Goal: Answer question/provide support

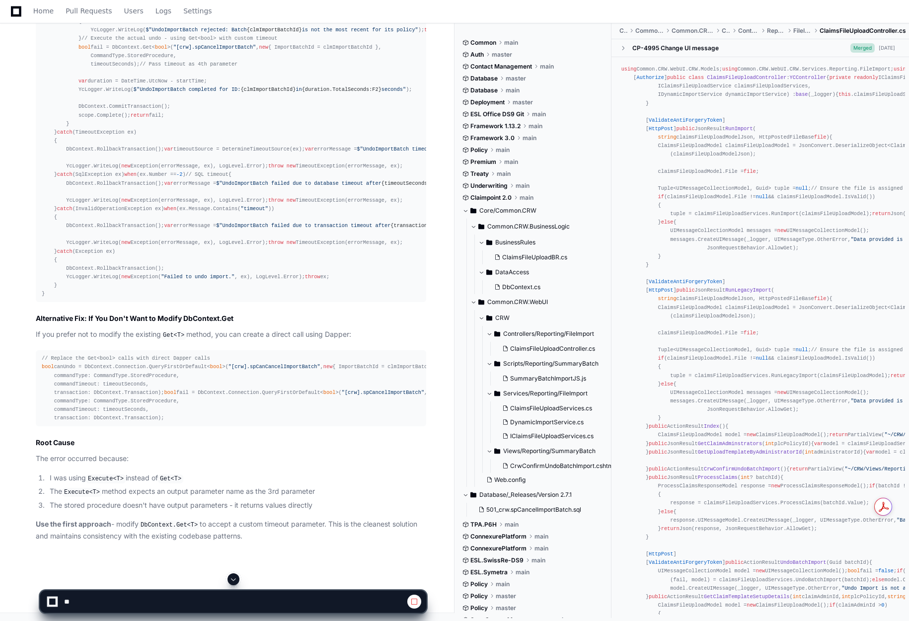
scroll to position [8651, 0]
click at [167, 470] on article "The error occurs because the stored procedure spCancelImportBatch only expects …" at bounding box center [231, 78] width 390 height 927
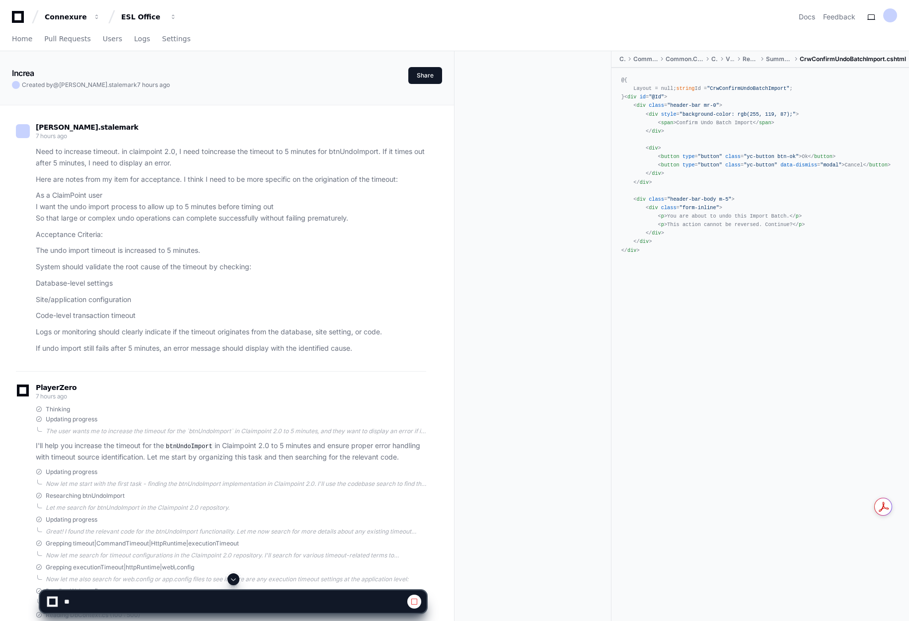
click at [233, 578] on span at bounding box center [233, 579] width 8 height 8
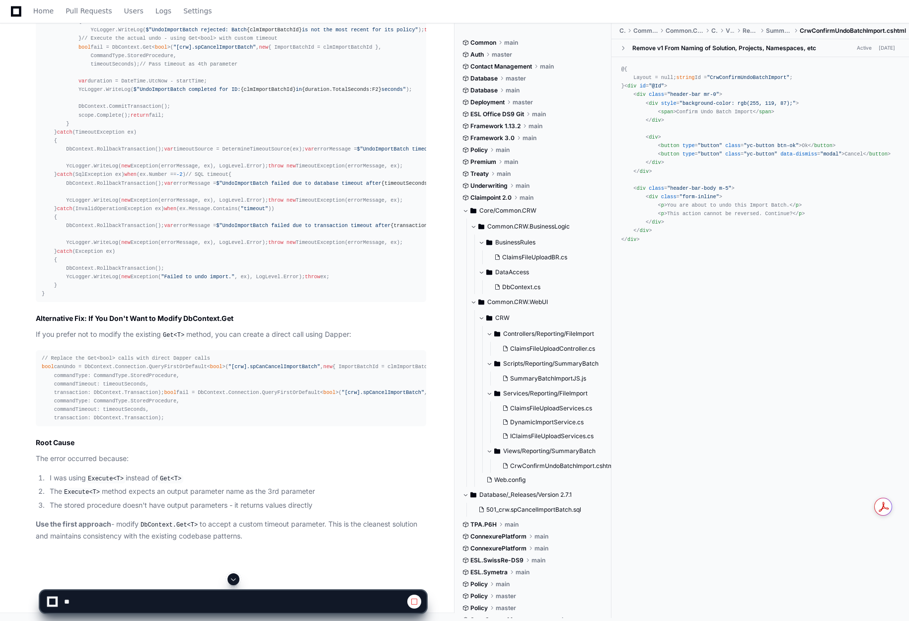
scroll to position [7856, 0]
click at [231, 576] on span at bounding box center [233, 579] width 8 height 8
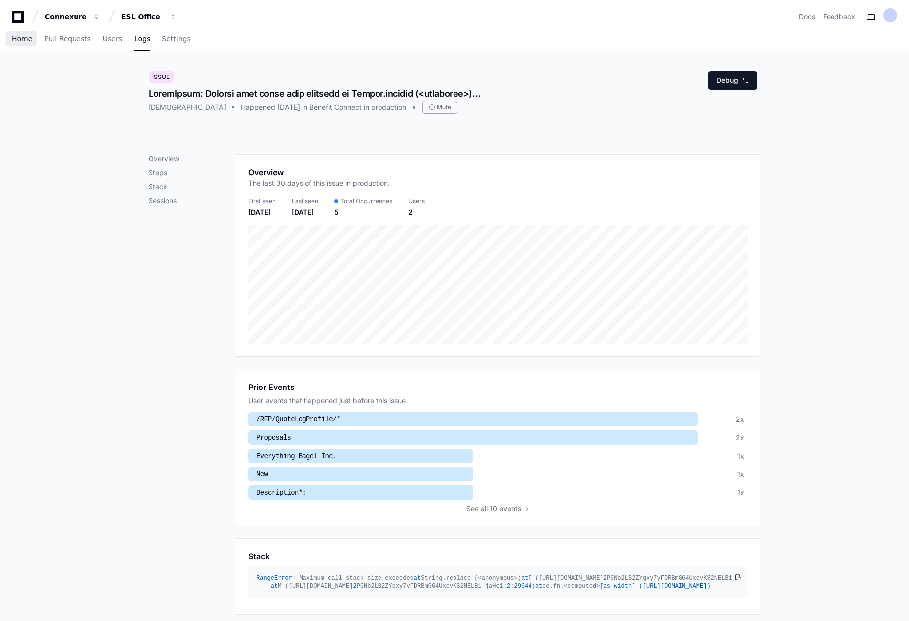
click at [17, 36] on span "Home" at bounding box center [22, 39] width 20 height 6
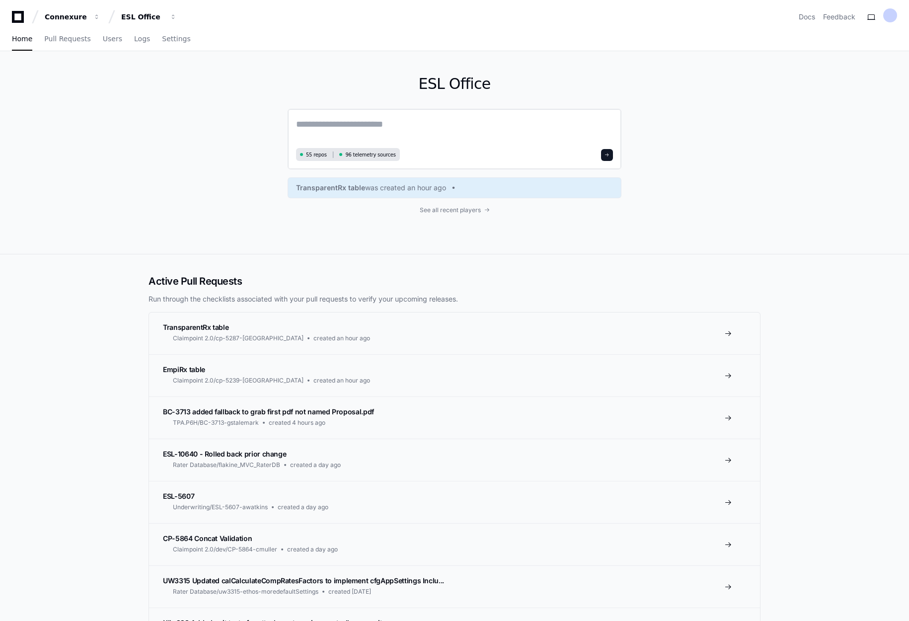
click at [415, 121] on textarea at bounding box center [454, 131] width 317 height 28
paste textarea "**********"
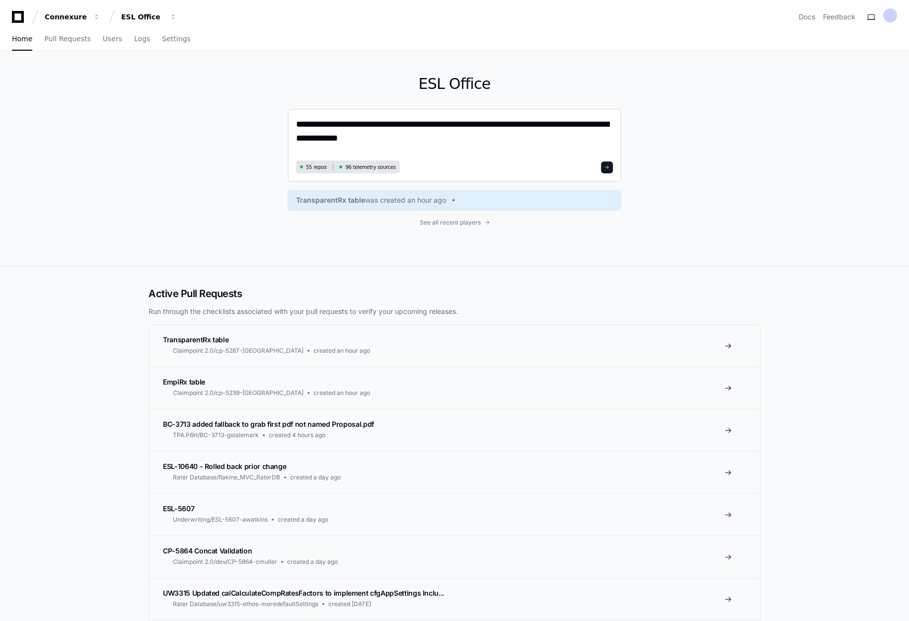
click at [358, 147] on textarea "**********" at bounding box center [454, 137] width 317 height 40
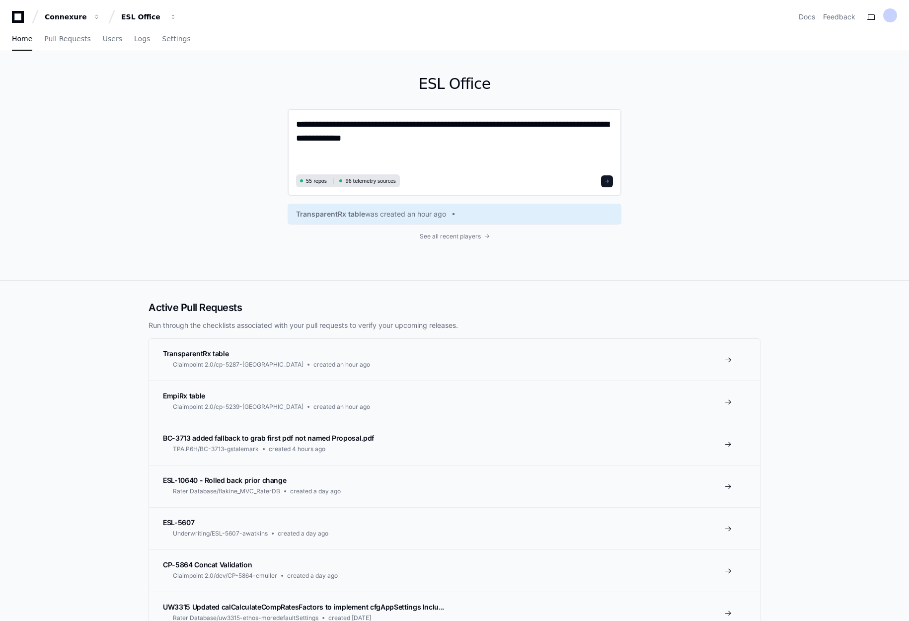
paste textarea "**********"
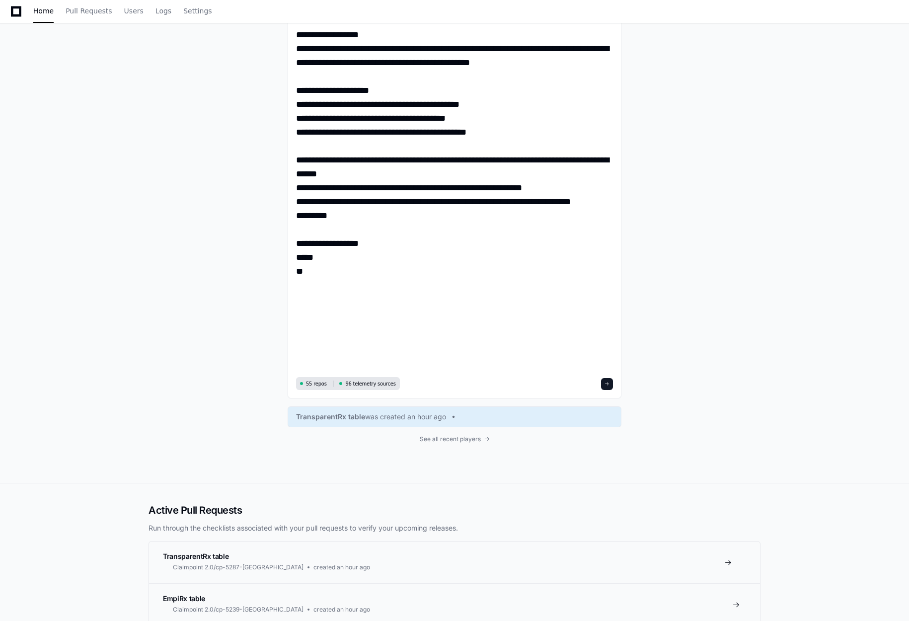
scroll to position [10525, 0]
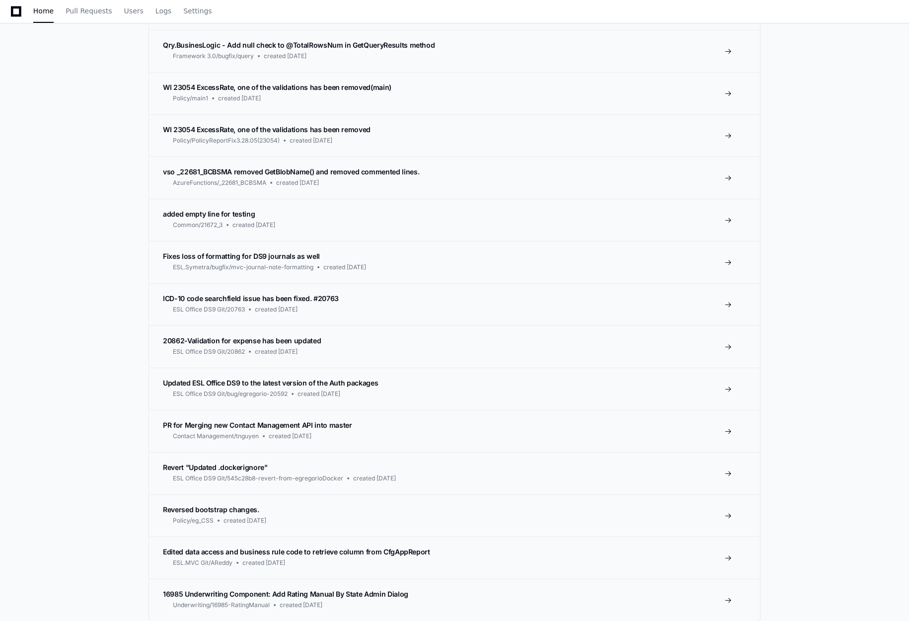
scroll to position [0, 0]
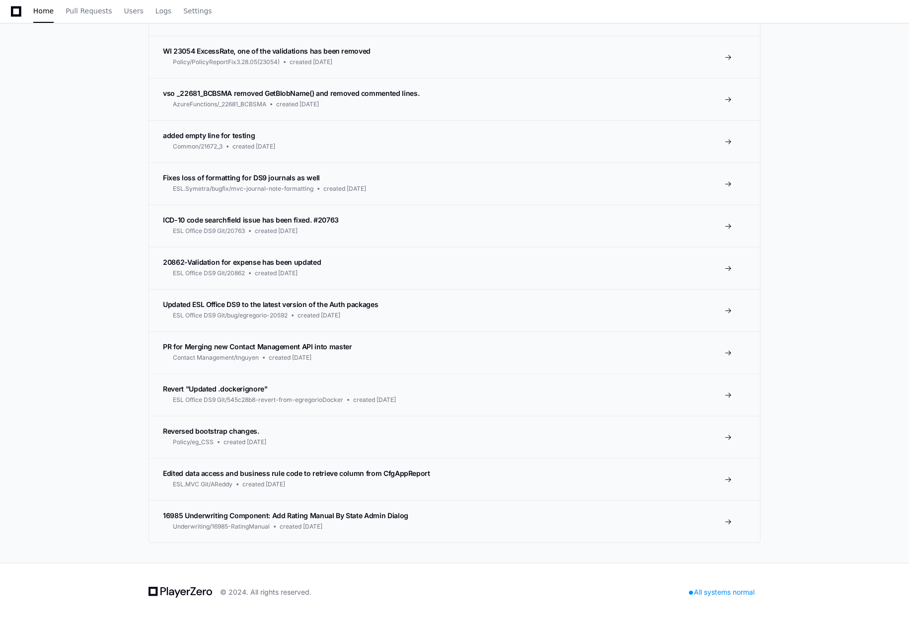
paste textarea "**********"
type textarea "**********"
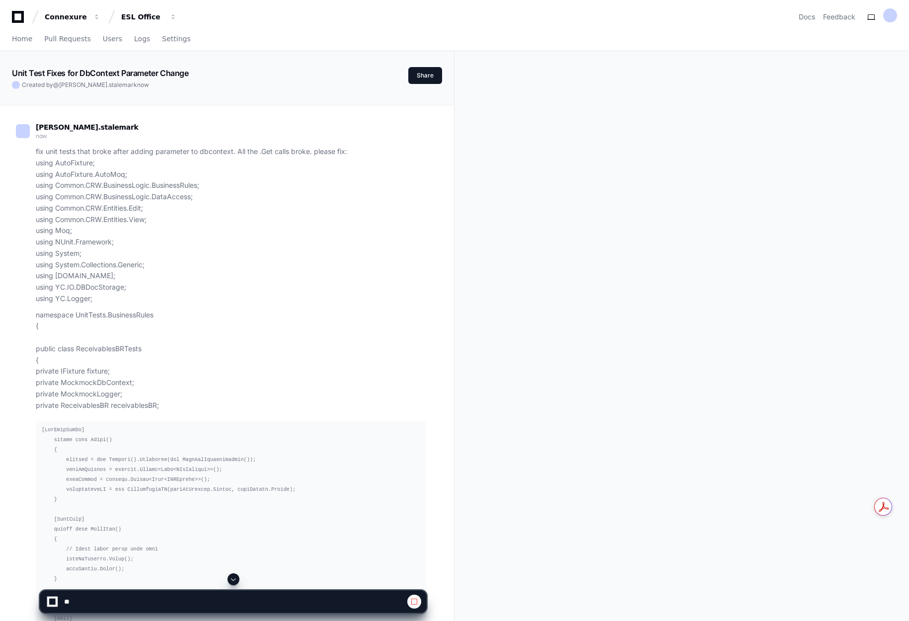
click at [233, 578] on span at bounding box center [233, 579] width 8 height 8
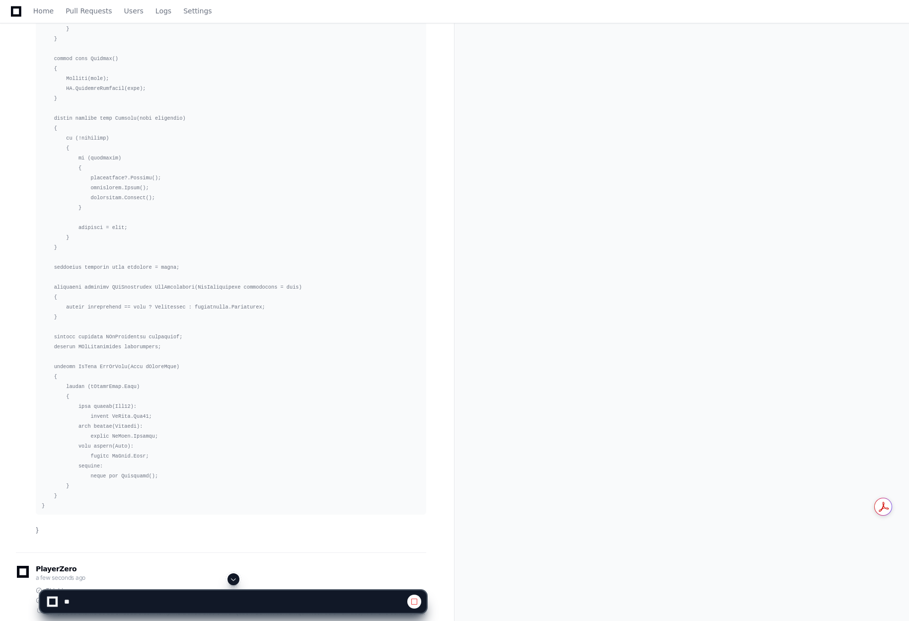
scroll to position [10438, 0]
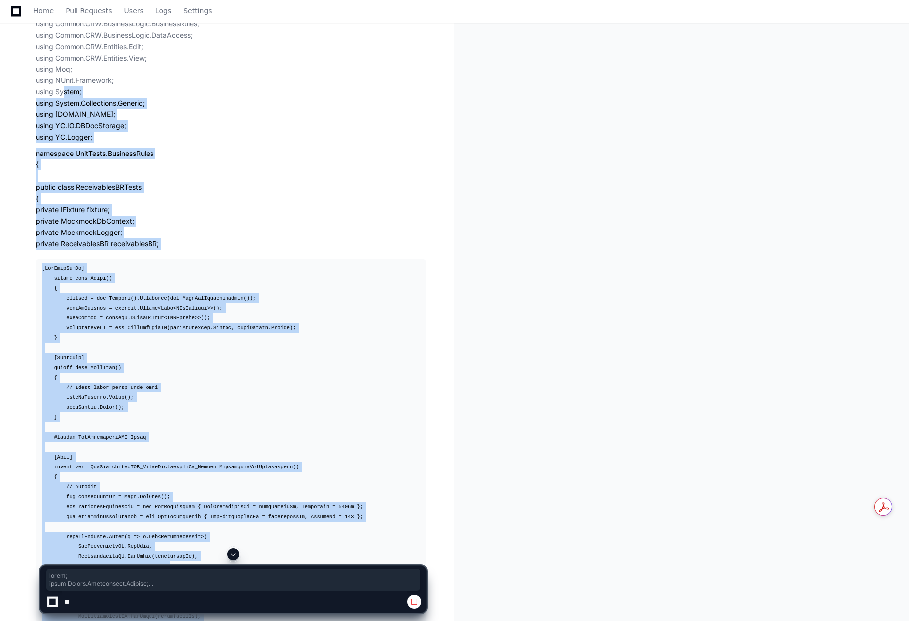
scroll to position [0, 0]
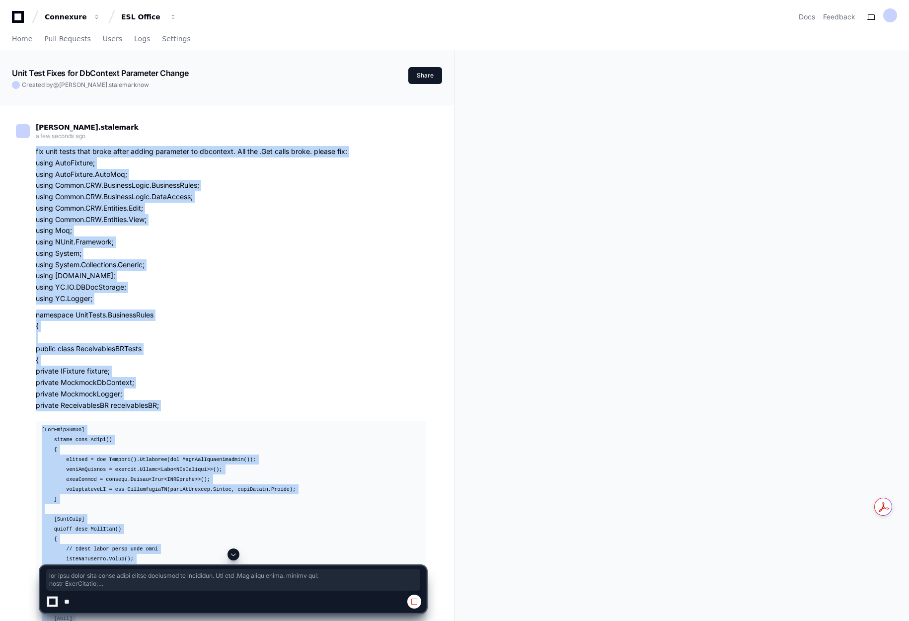
drag, startPoint x: 42, startPoint y: 296, endPoint x: 35, endPoint y: 153, distance: 143.2
copy article "fix unit tests that broke after adding parameter to dbcontext. All the .Get cal…"
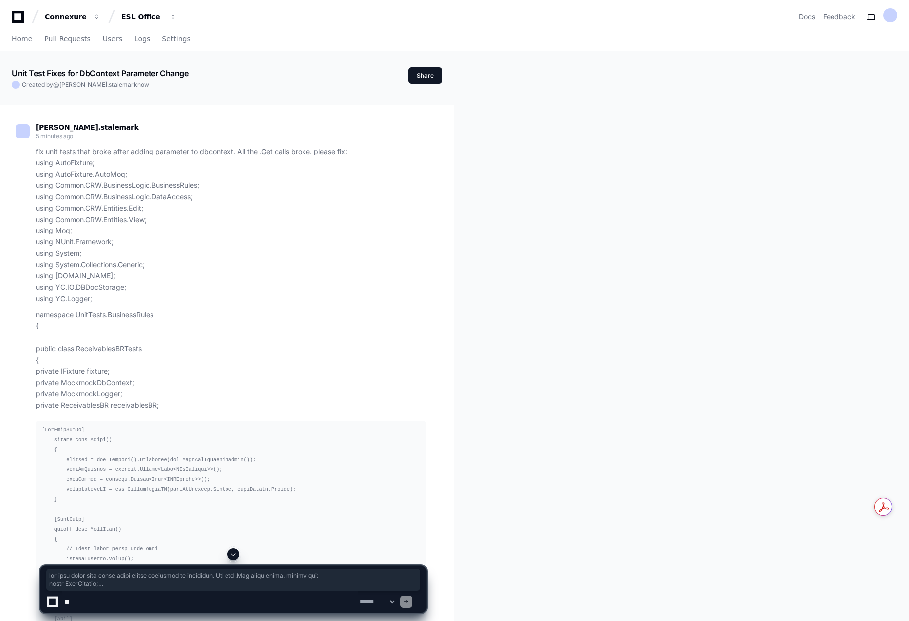
click at [234, 554] on span at bounding box center [233, 554] width 8 height 8
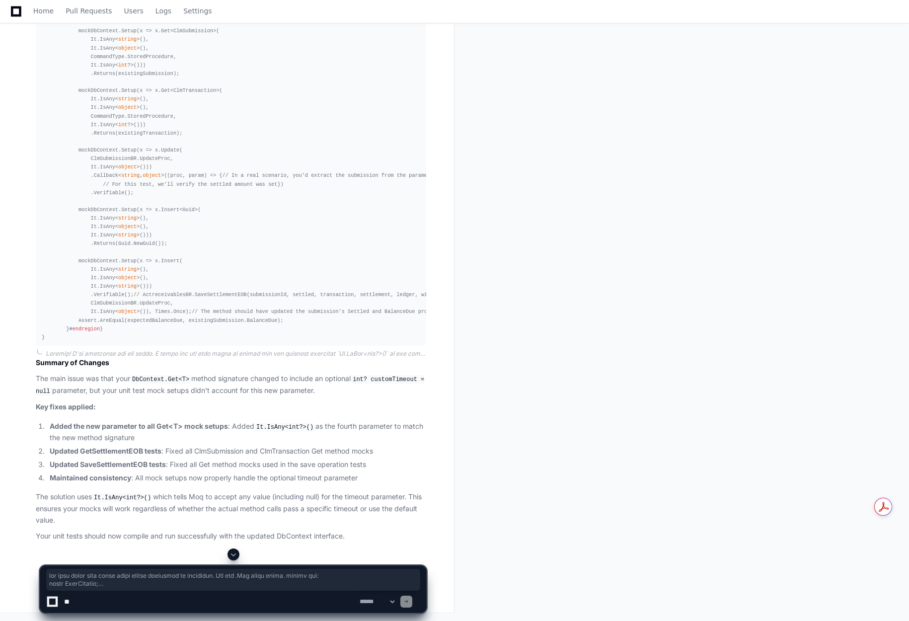
scroll to position [16291, 0]
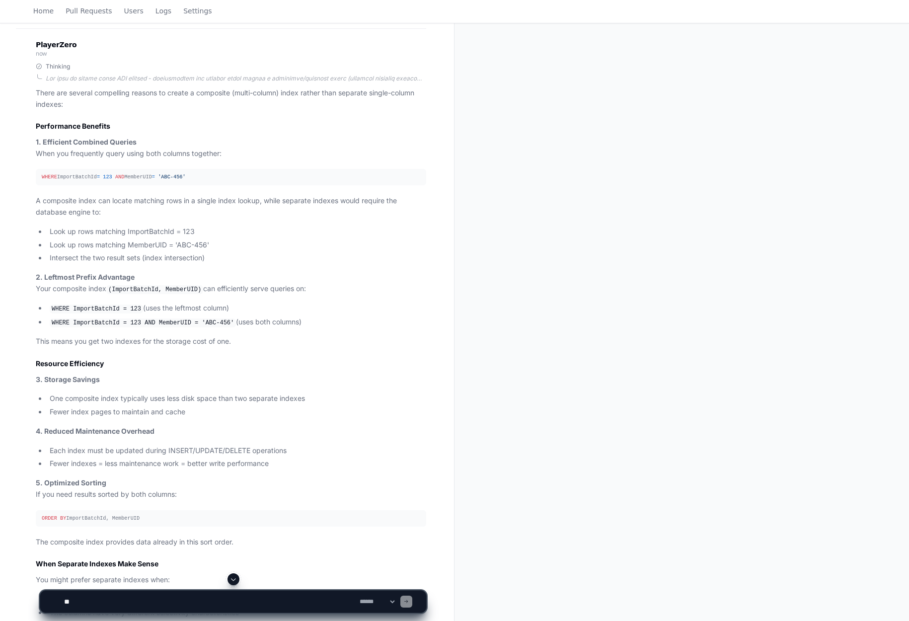
scroll to position [30, 0]
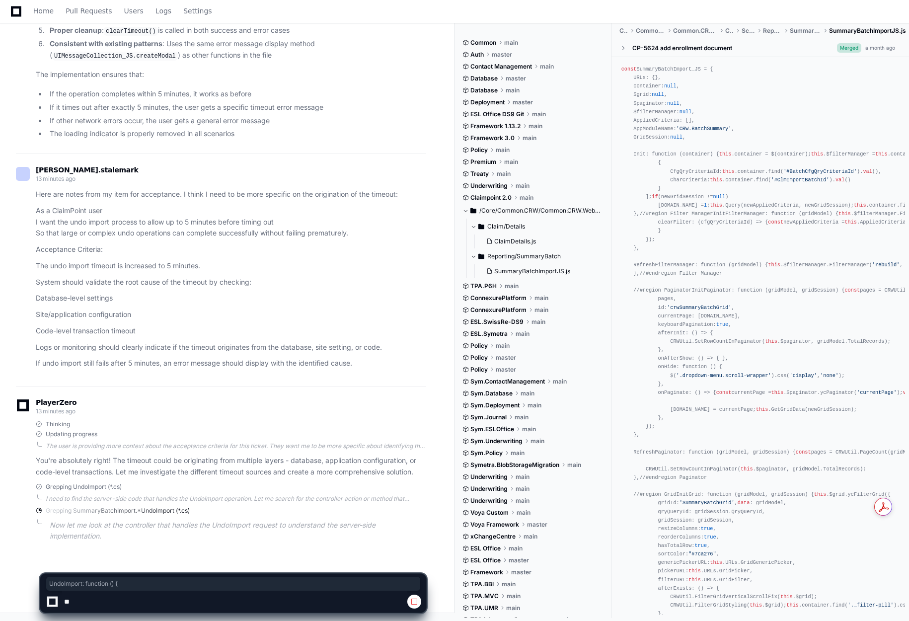
scroll to position [1587, 0]
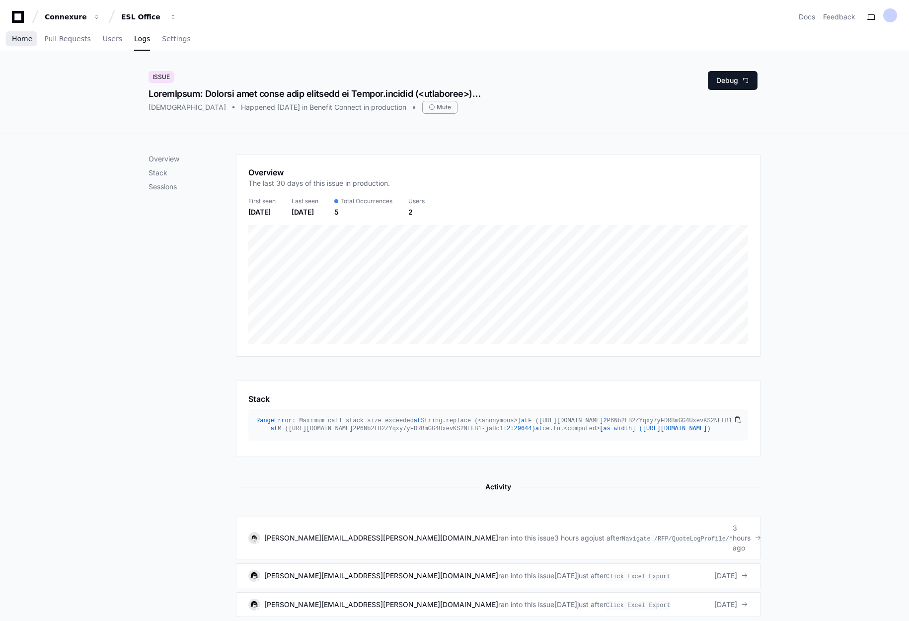
click at [21, 36] on span "Home" at bounding box center [22, 39] width 20 height 6
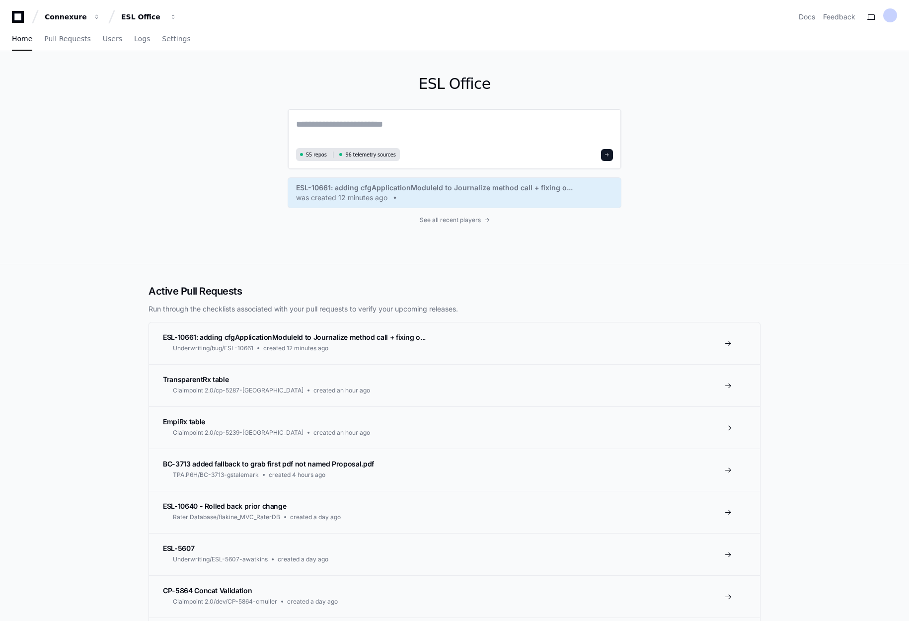
click at [388, 122] on textarea at bounding box center [454, 131] width 317 height 28
paste textarea "**********"
type textarea "**********"
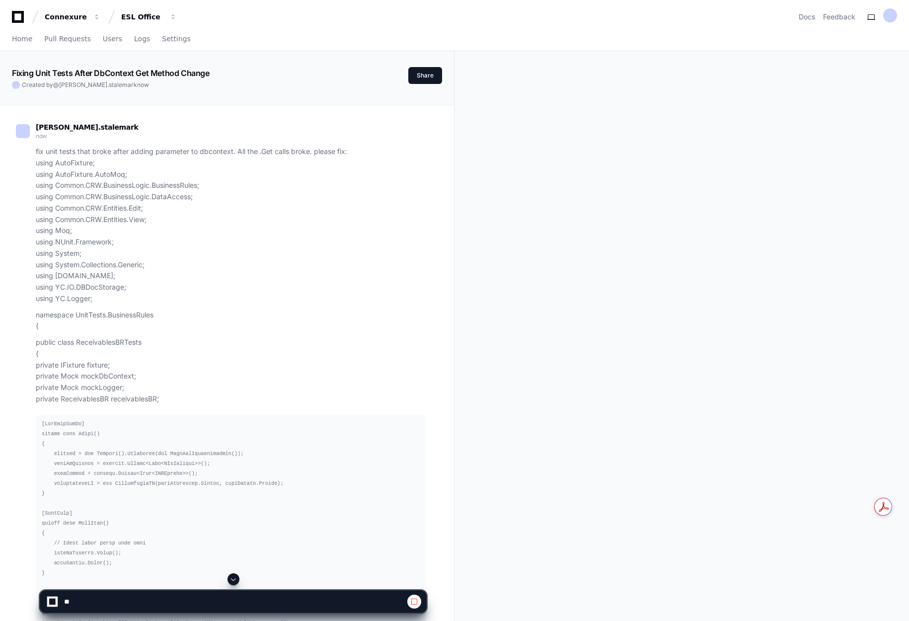
click at [232, 579] on span at bounding box center [233, 579] width 8 height 8
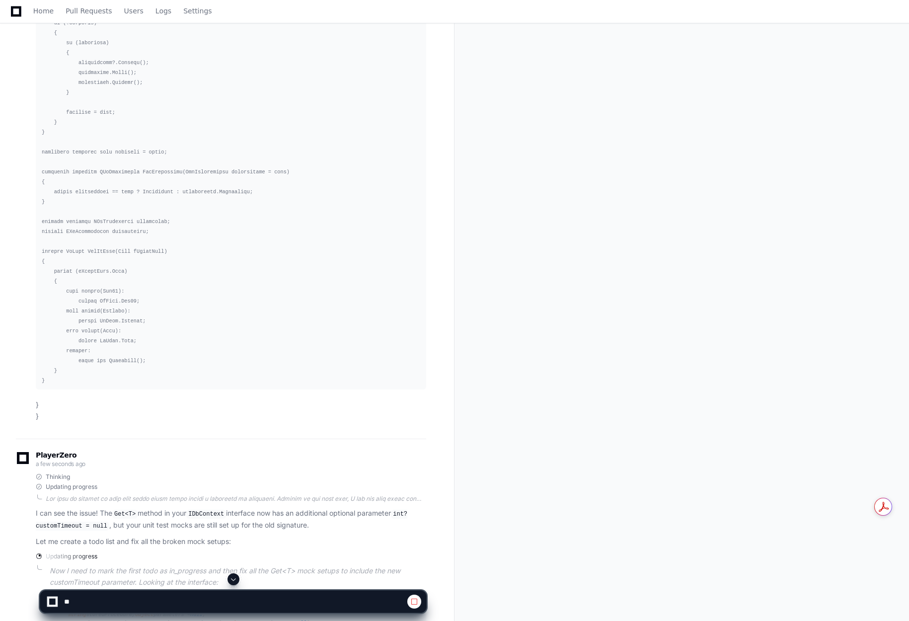
click at [231, 587] on app-app-chat-input at bounding box center [233, 593] width 387 height 40
click at [232, 579] on span at bounding box center [233, 579] width 8 height 8
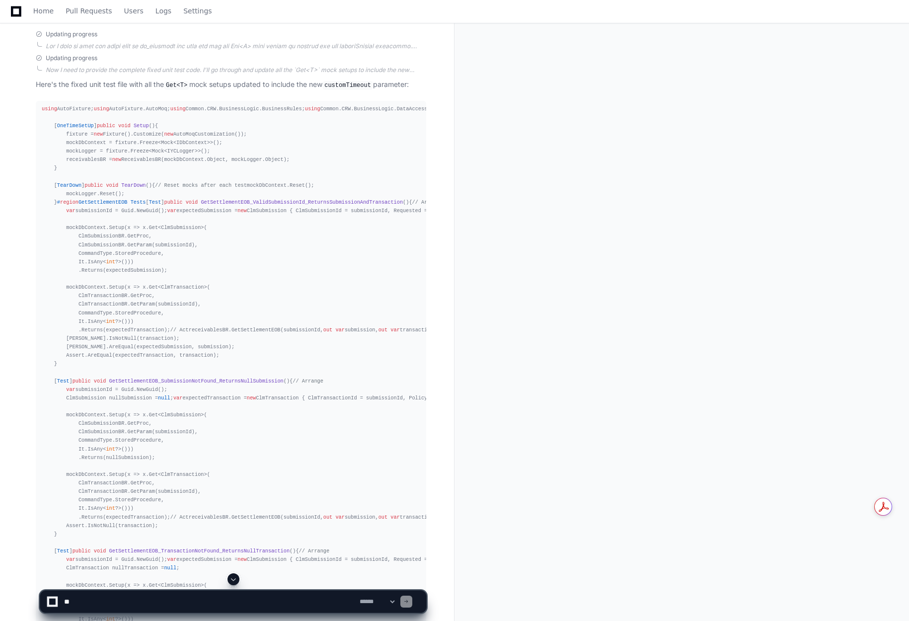
scroll to position [10993, 0]
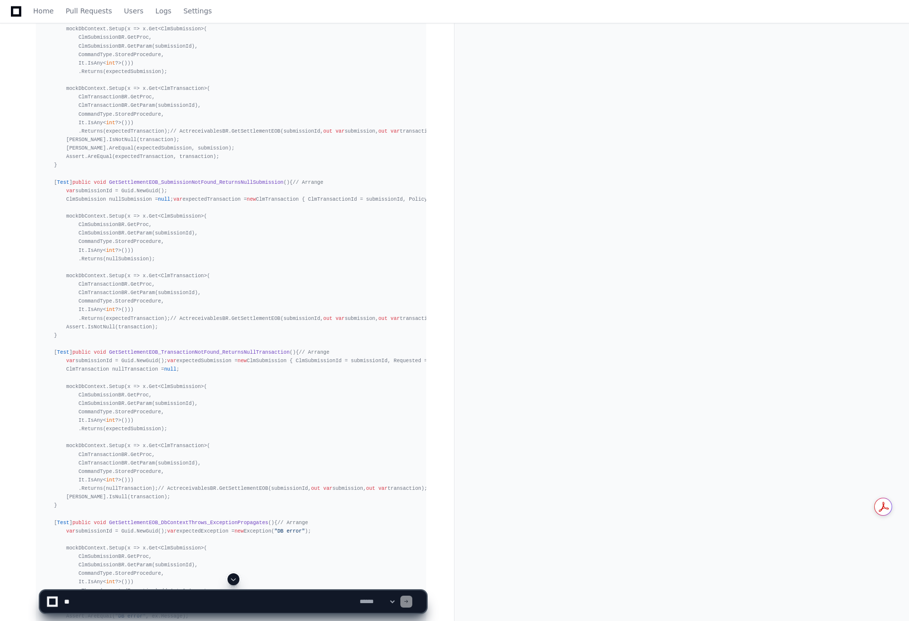
click at [232, 579] on span at bounding box center [233, 579] width 8 height 8
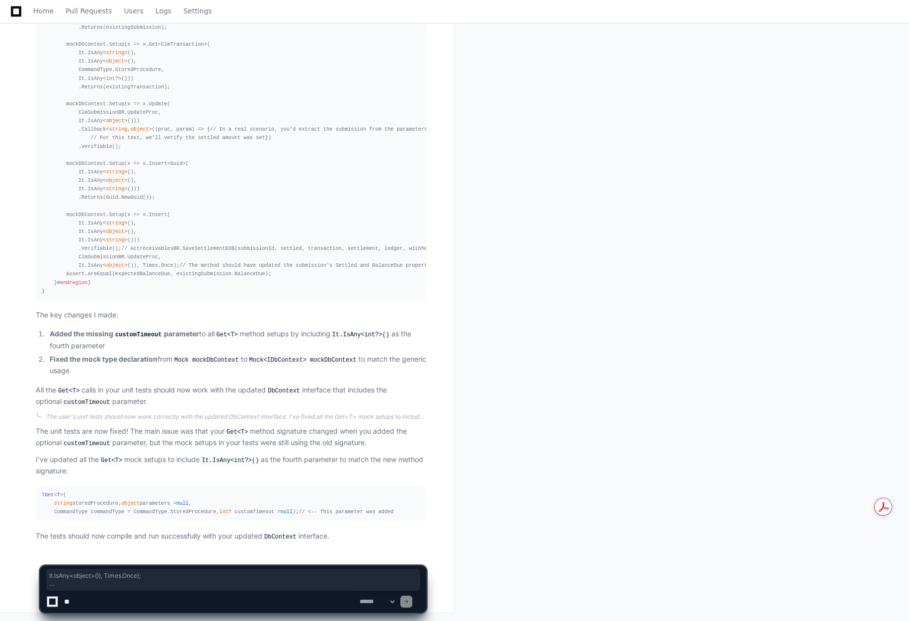
drag, startPoint x: 48, startPoint y: 278, endPoint x: 54, endPoint y: 201, distance: 76.7
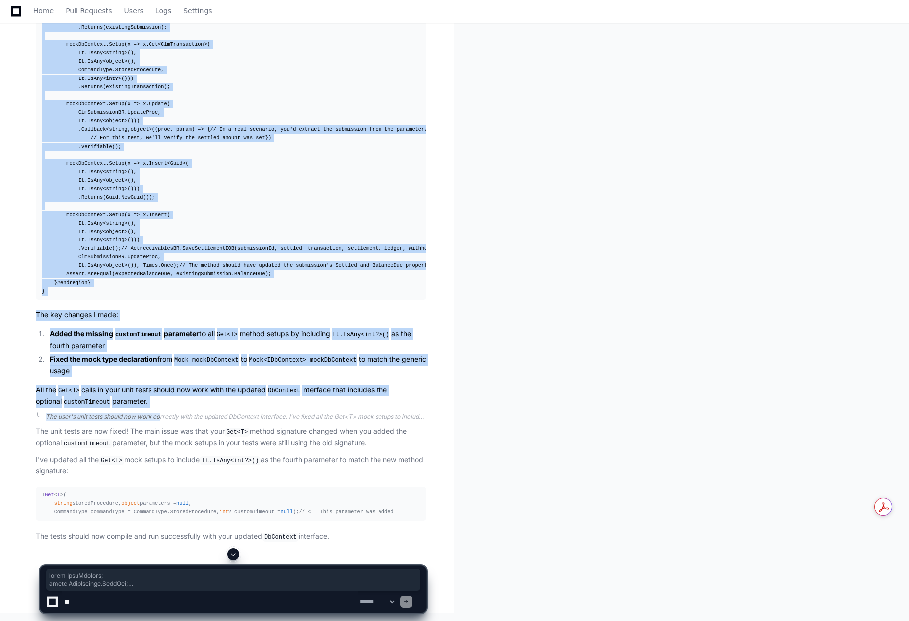
scroll to position [16971, 0]
drag, startPoint x: 42, startPoint y: 147, endPoint x: 63, endPoint y: 334, distance: 187.4
copy div "using AutoFixture; using AutoFixture.AutoMoq; using Common.CRW.BusinessLogic.Bu…"
